Goal: Find specific page/section: Find specific page/section

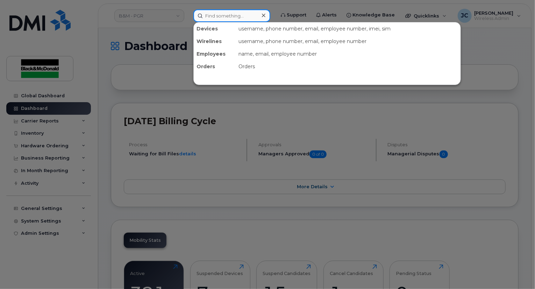
click at [218, 16] on input at bounding box center [231, 15] width 77 height 13
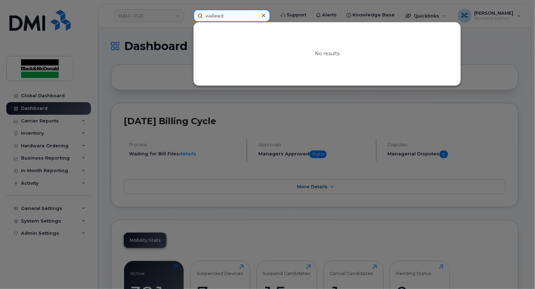
drag, startPoint x: 224, startPoint y: 14, endPoint x: 139, endPoint y: 15, distance: 85.3
click at [188, 15] on div "walleed No results" at bounding box center [232, 15] width 88 height 13
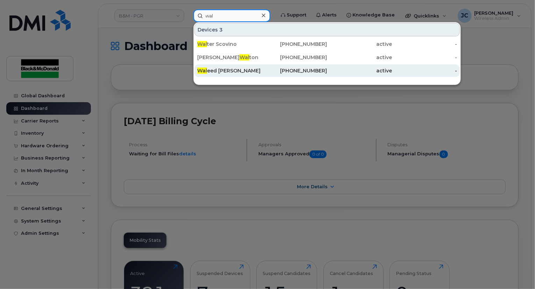
type input "wal"
click at [242, 74] on div "Wal eed Ishaque" at bounding box center [229, 70] width 65 height 13
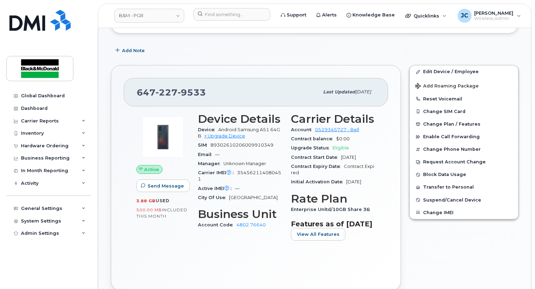
scroll to position [105, 0]
